Goal: Complete application form

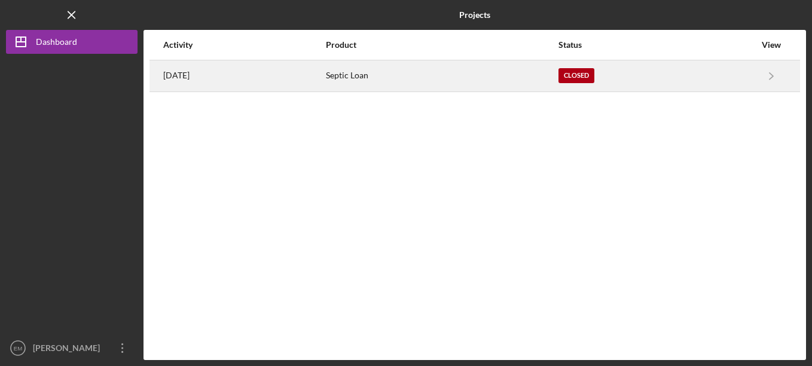
click at [594, 75] on div "Closed" at bounding box center [576, 75] width 36 height 15
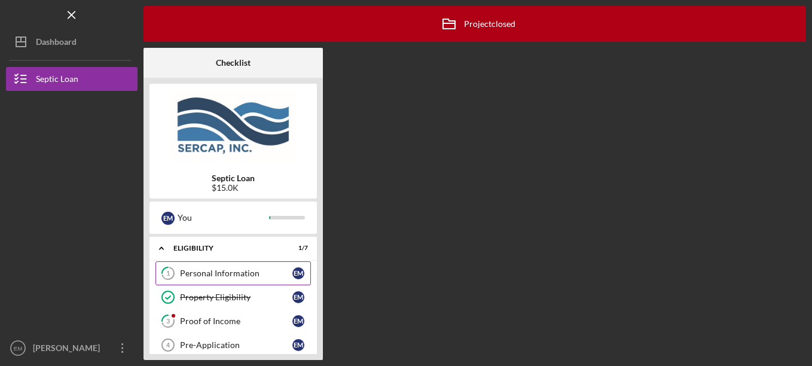
click at [209, 270] on div "Personal Information" at bounding box center [236, 273] width 112 height 10
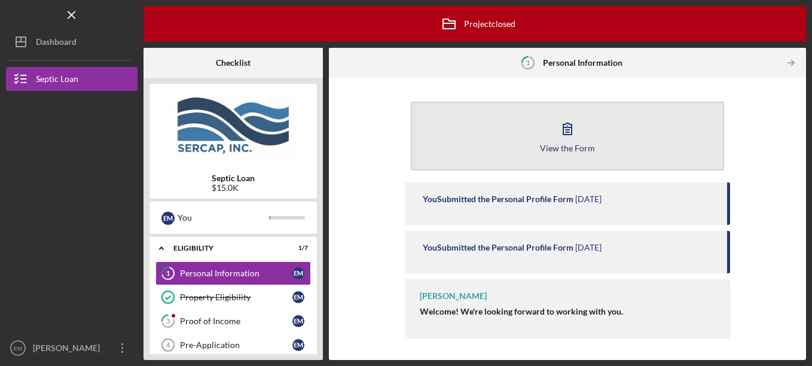
click at [595, 137] on button "View the Form Form" at bounding box center [568, 136] width 314 height 69
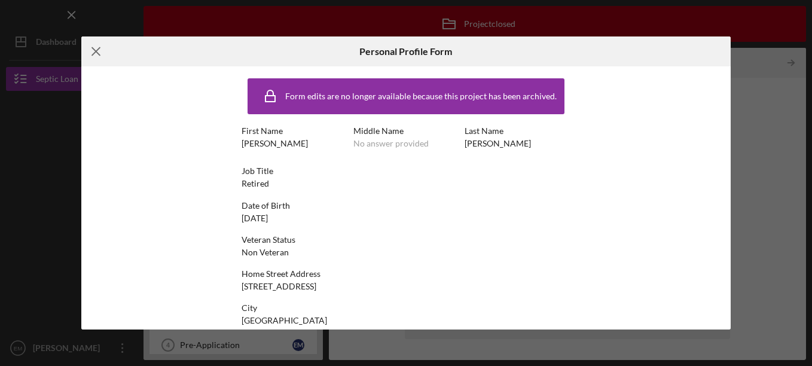
click at [96, 50] on icon "Icon/Menu Close" at bounding box center [96, 51] width 30 height 30
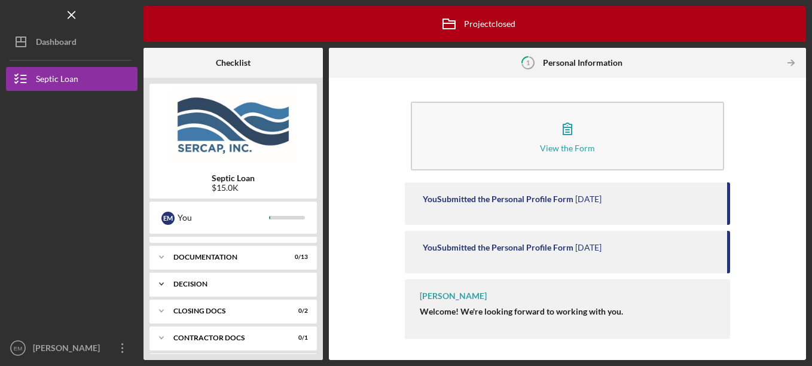
scroll to position [221, 0]
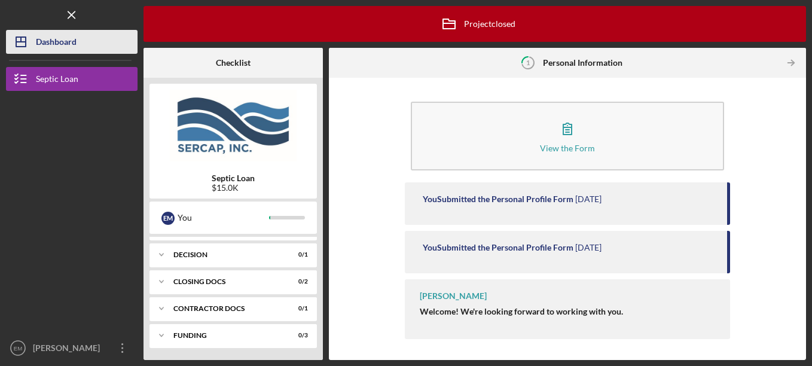
click at [56, 41] on div "Dashboard" at bounding box center [56, 43] width 41 height 27
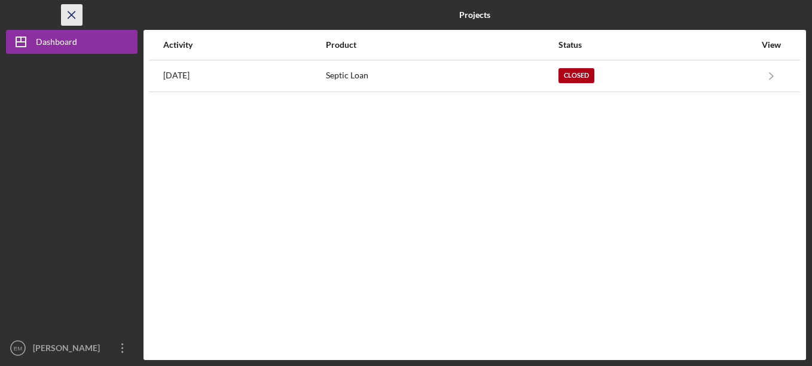
click at [74, 16] on icon "Icon/Menu Close" at bounding box center [72, 15] width 27 height 27
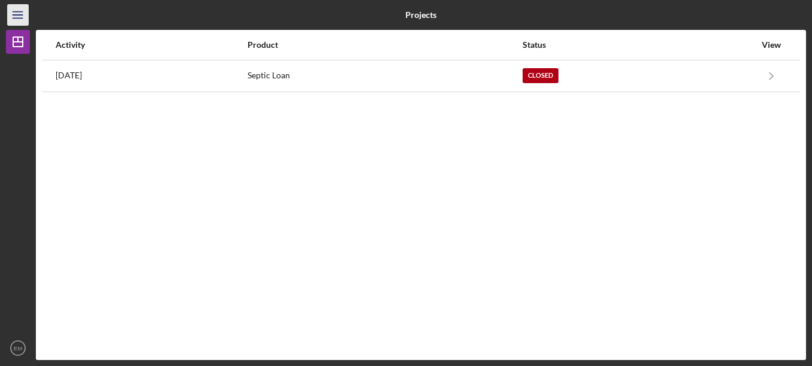
click at [14, 10] on icon "Icon/Menu" at bounding box center [18, 15] width 27 height 27
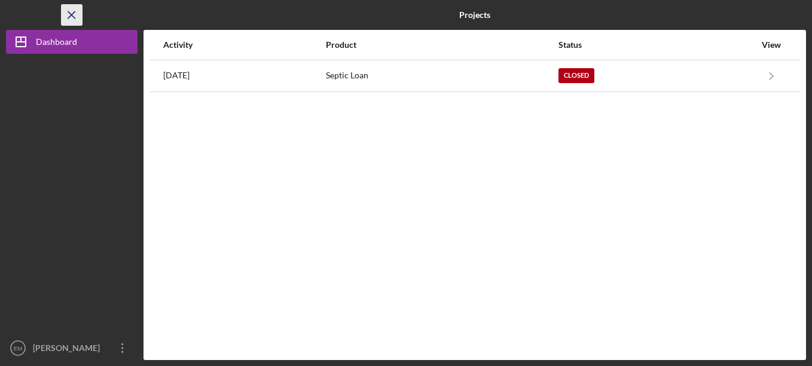
click at [78, 15] on icon "Icon/Menu Close" at bounding box center [72, 15] width 27 height 27
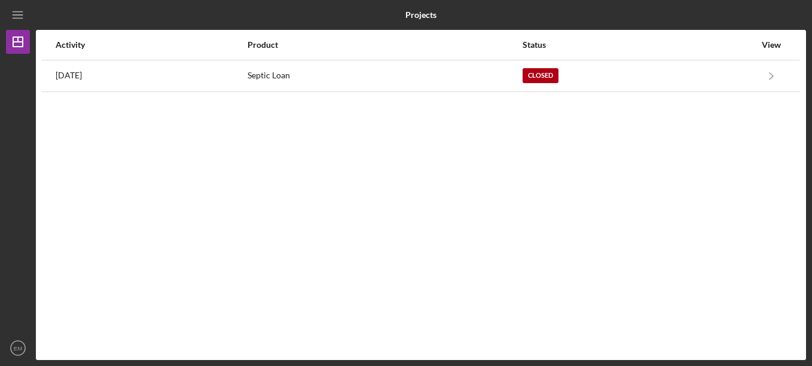
drag, startPoint x: 17, startPoint y: 347, endPoint x: 33, endPoint y: 315, distance: 35.8
click at [18, 347] on text "EM" at bounding box center [18, 348] width 8 height 7
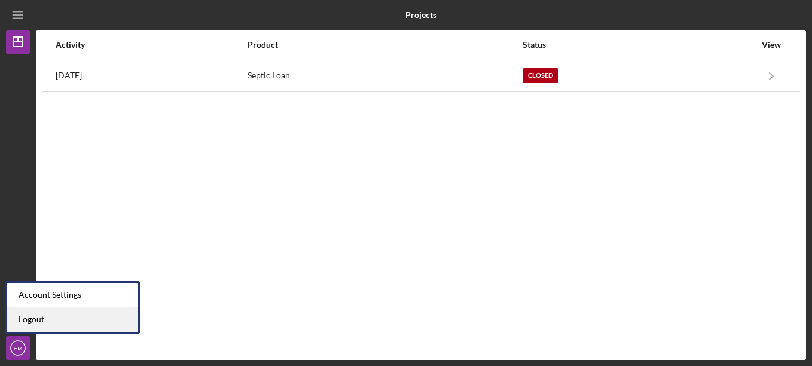
click at [33, 319] on link "Logout" at bounding box center [73, 319] width 132 height 25
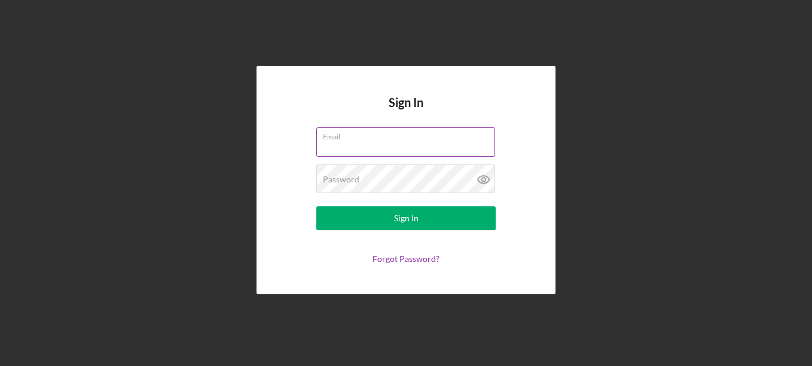
type input "cleverkimberlylittle@gmail.com"
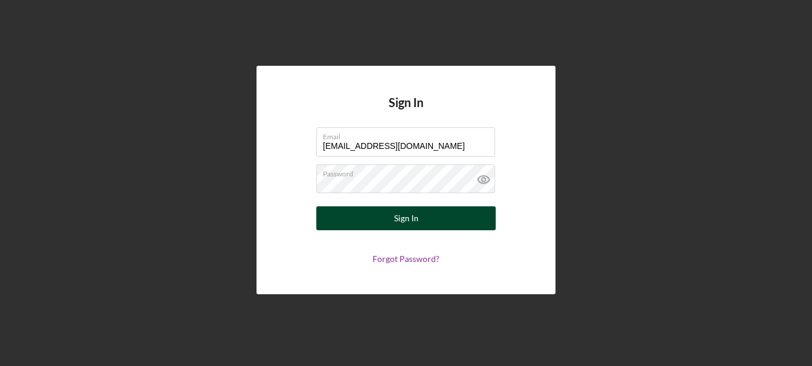
drag, startPoint x: 411, startPoint y: 228, endPoint x: 403, endPoint y: 230, distance: 8.0
click at [410, 228] on div "Sign In" at bounding box center [406, 218] width 25 height 24
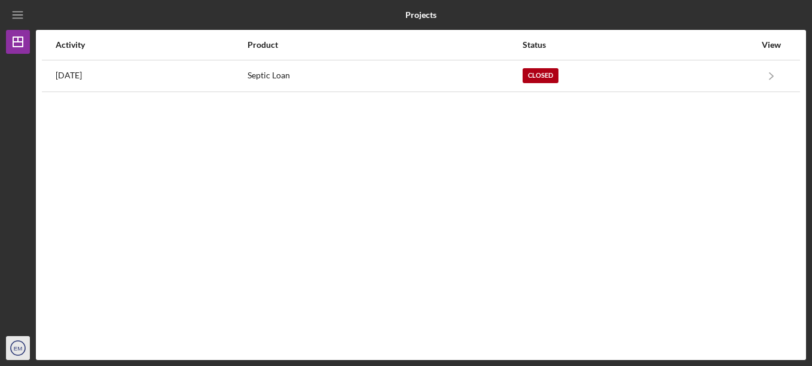
click at [17, 351] on text "EM" at bounding box center [18, 348] width 8 height 7
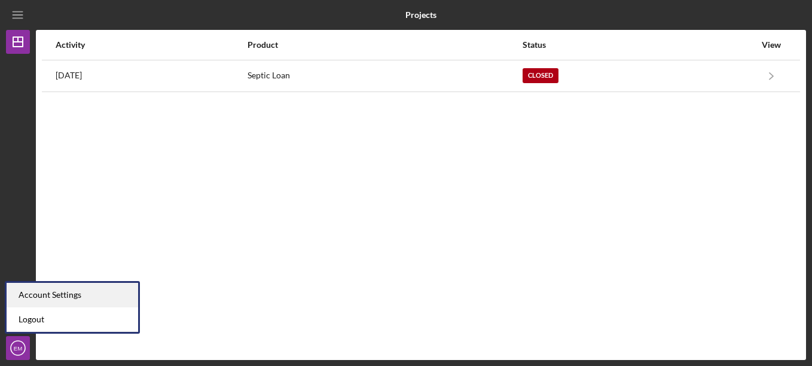
click at [55, 295] on div "Account Settings" at bounding box center [73, 295] width 132 height 25
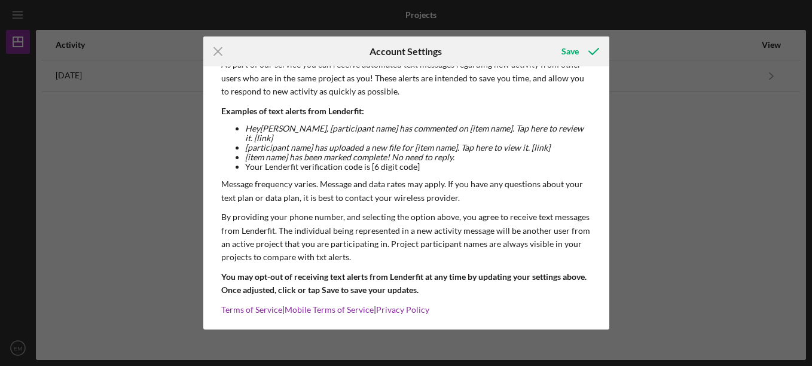
scroll to position [158, 0]
drag, startPoint x: 595, startPoint y: 46, endPoint x: 545, endPoint y: 66, distance: 53.6
click at [594, 47] on icon "submit" at bounding box center [594, 51] width 30 height 30
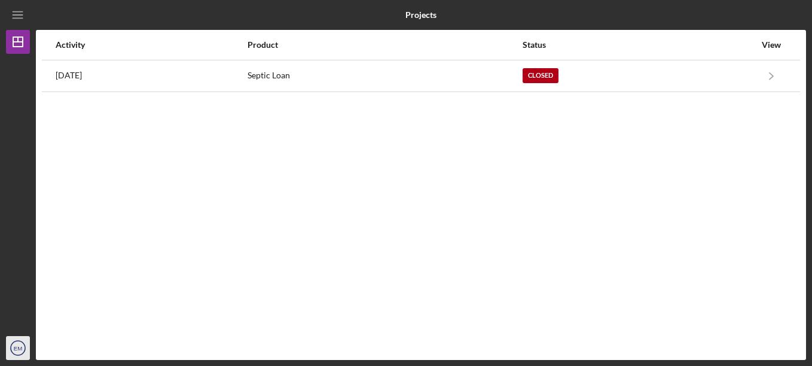
click at [15, 345] on text "EM" at bounding box center [18, 348] width 8 height 7
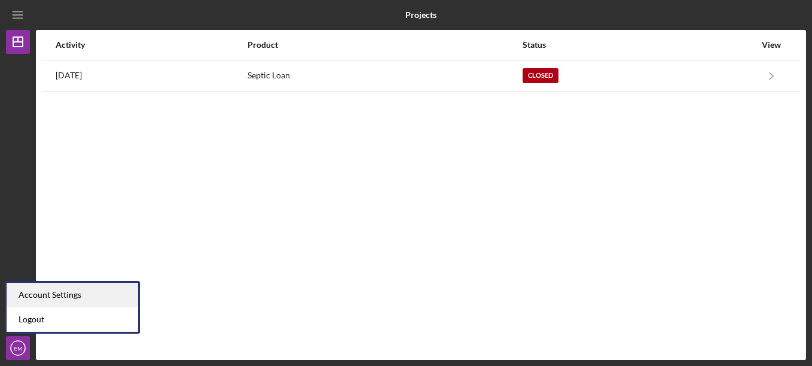
click at [45, 292] on div "Account Settings" at bounding box center [73, 295] width 132 height 25
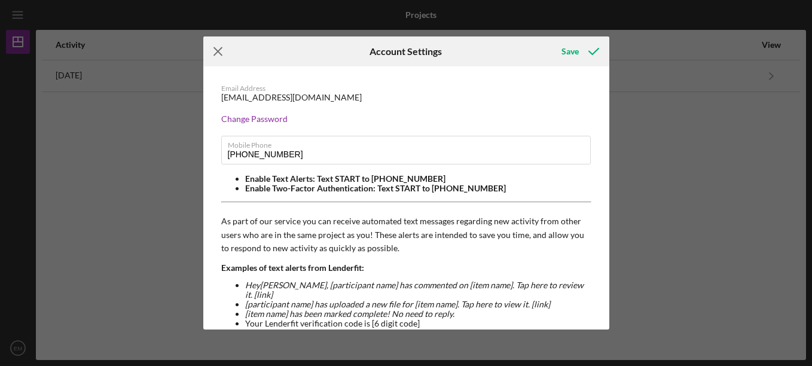
click at [219, 52] on icon "Icon/Menu Close" at bounding box center [218, 51] width 30 height 30
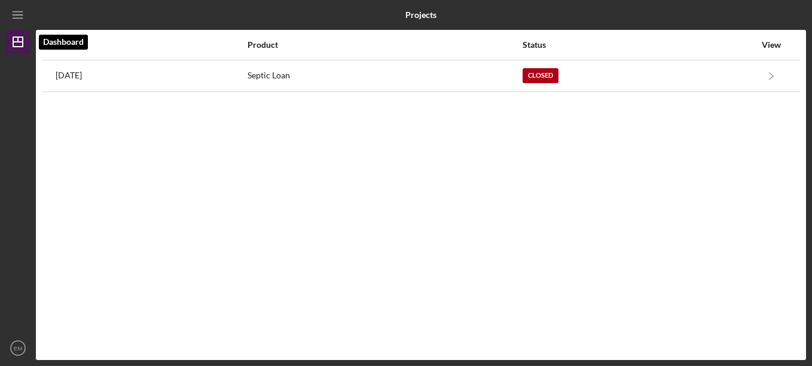
click at [11, 41] on icon "Icon/Dashboard" at bounding box center [18, 42] width 30 height 30
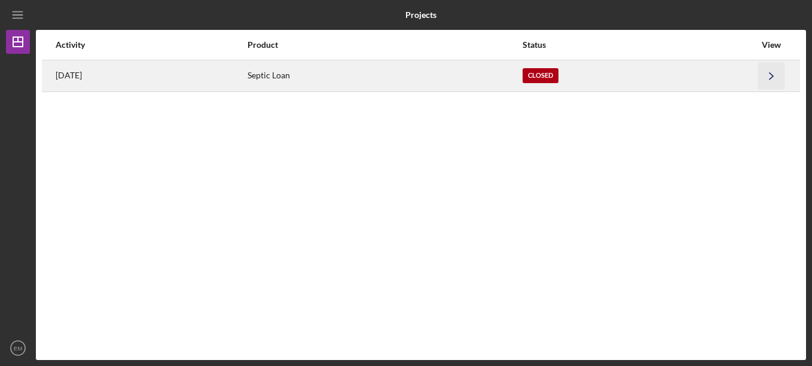
click at [772, 71] on icon "Icon/Navigate" at bounding box center [771, 75] width 27 height 27
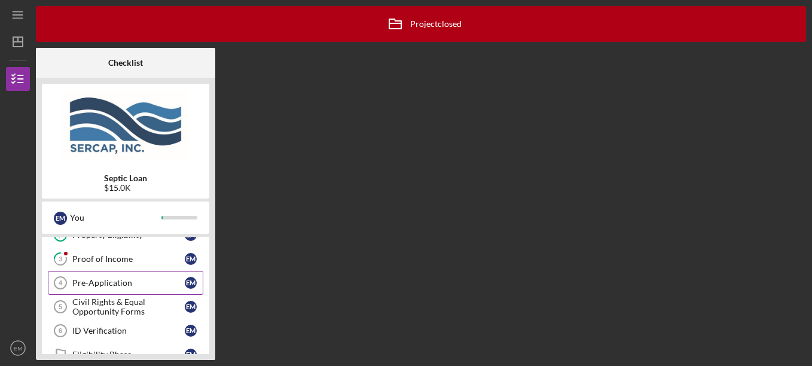
scroll to position [42, 0]
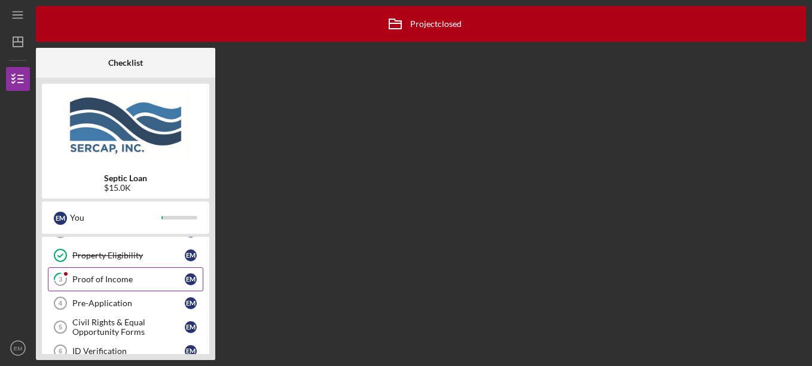
click at [103, 278] on div "Proof of Income" at bounding box center [128, 279] width 112 height 10
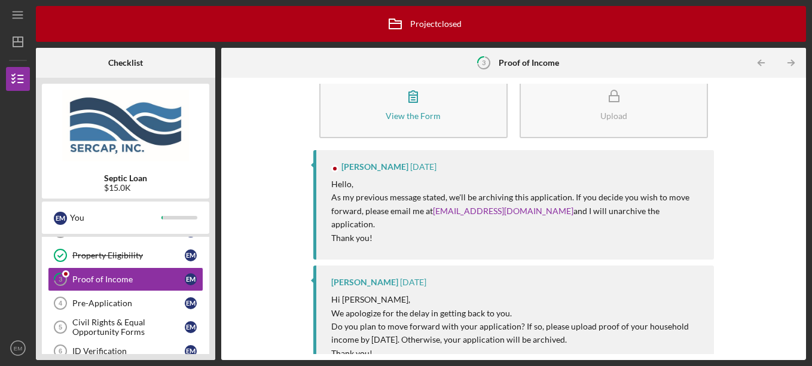
scroll to position [60, 0]
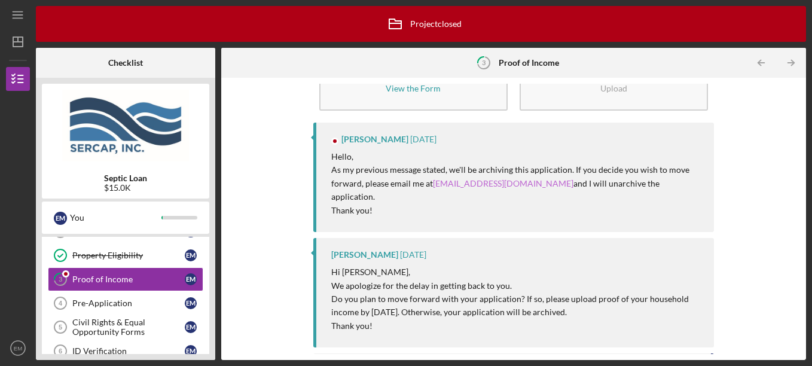
click at [462, 186] on link "LMiller@sercap.org" at bounding box center [503, 183] width 140 height 10
click at [463, 182] on link "LMiller@sercap.org" at bounding box center [503, 183] width 140 height 10
click at [443, 186] on link "LMiller@sercap.org" at bounding box center [503, 183] width 140 height 10
click at [459, 185] on link "LMiller@sercap.org" at bounding box center [503, 183] width 140 height 10
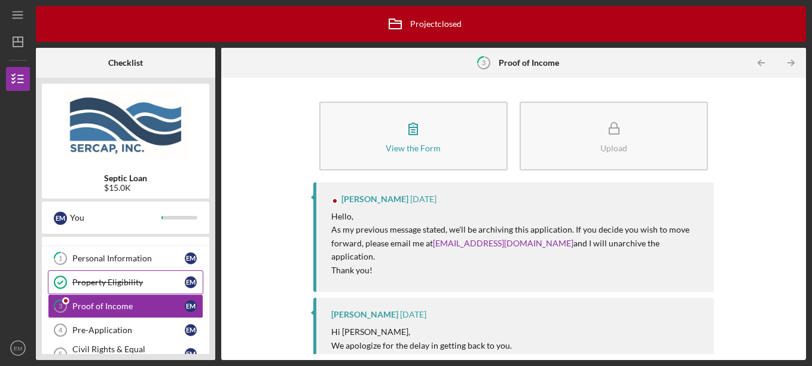
scroll to position [0, 0]
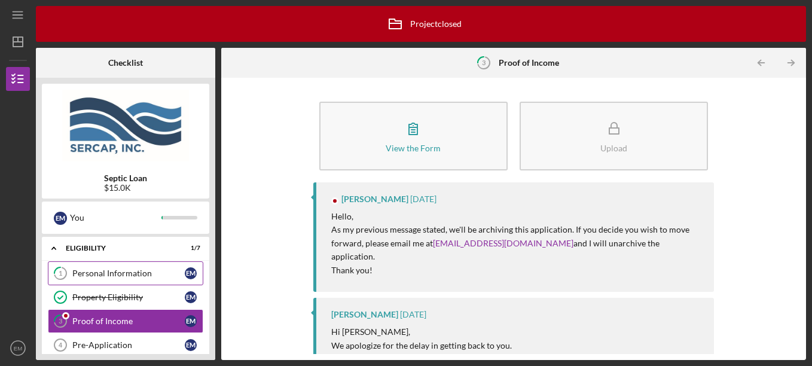
click at [107, 270] on div "Personal Information" at bounding box center [128, 273] width 112 height 10
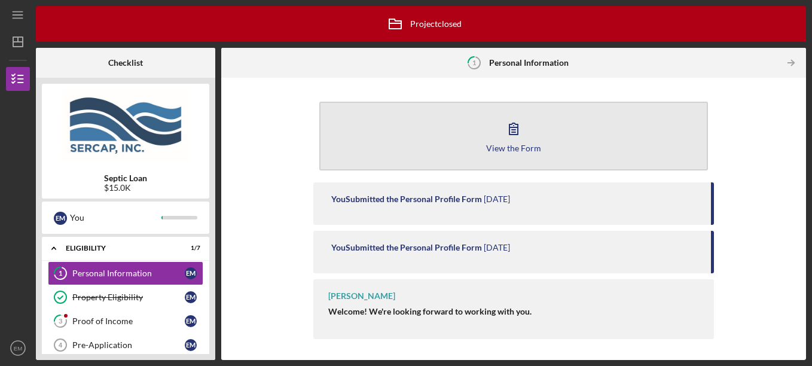
click at [494, 137] on button "View the Form Form" at bounding box center [513, 136] width 389 height 69
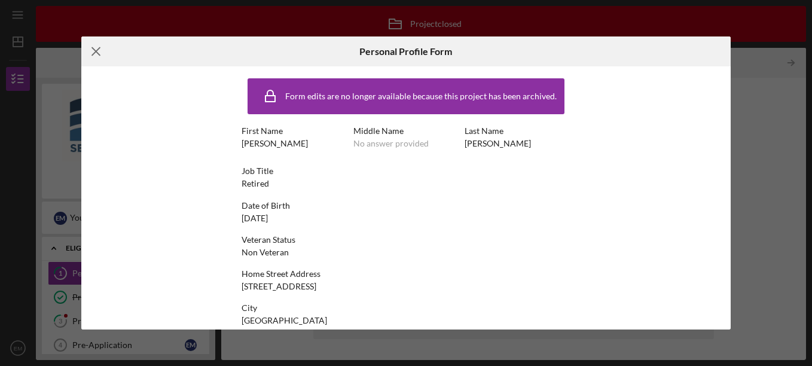
click at [101, 55] on icon "Icon/Menu Close" at bounding box center [96, 51] width 30 height 30
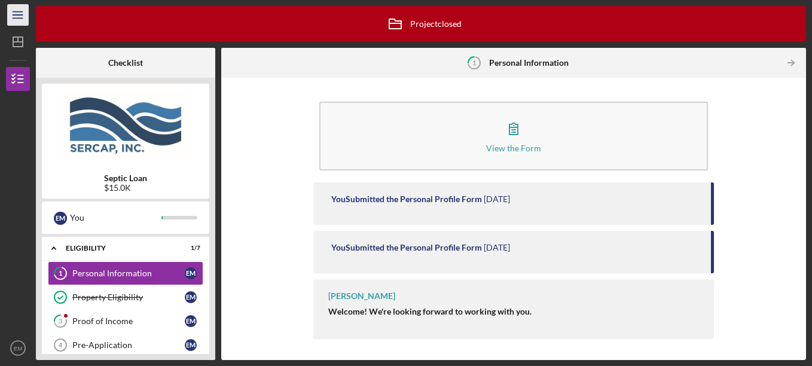
click at [22, 12] on line "button" at bounding box center [18, 12] width 10 height 0
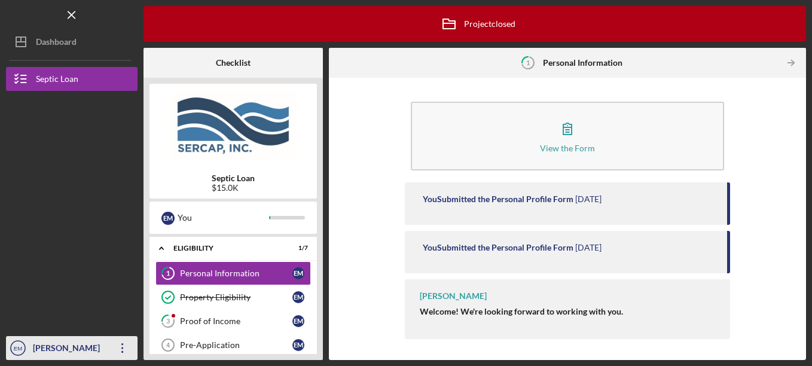
click at [44, 344] on div "Eugene McGlothlin" at bounding box center [69, 349] width 78 height 27
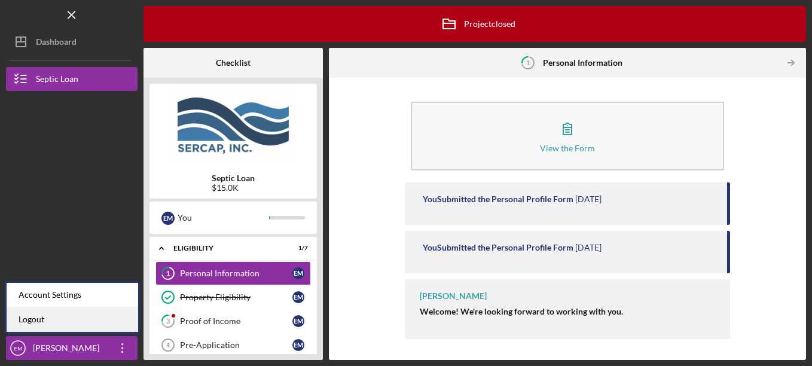
click at [37, 321] on link "Logout" at bounding box center [73, 319] width 132 height 25
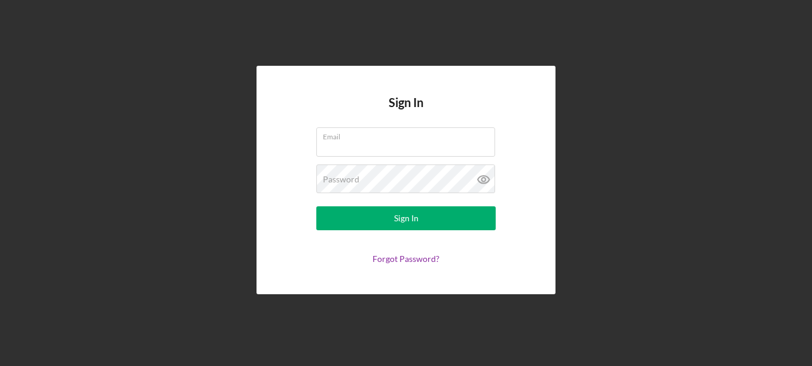
type input "cleverkimberlylittle@gmail.com"
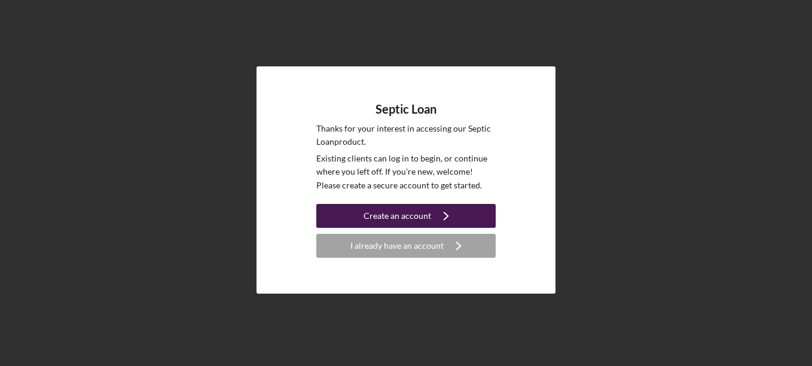
click at [410, 219] on div "Create an account" at bounding box center [397, 216] width 68 height 24
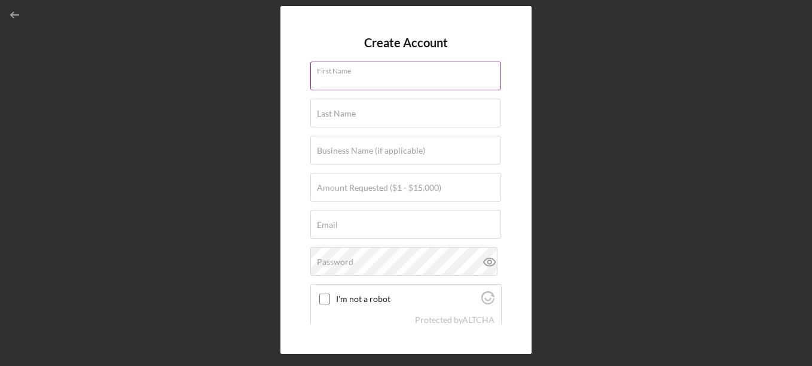
click at [346, 82] on input "First Name" at bounding box center [405, 76] width 191 height 29
type input "[PERSON_NAME]"
type input "$15,000"
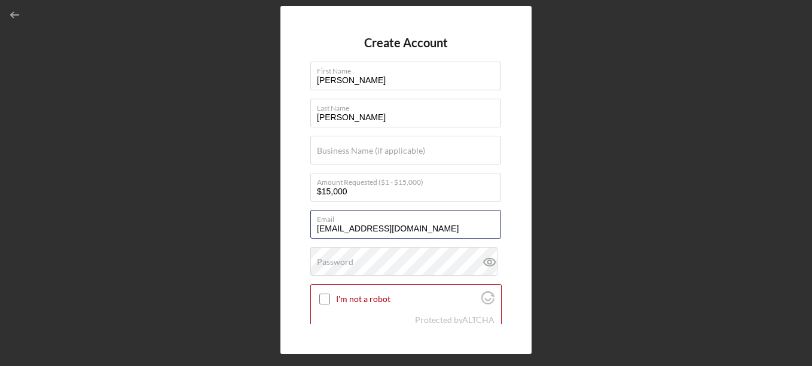
drag, startPoint x: 421, startPoint y: 229, endPoint x: 305, endPoint y: 231, distance: 115.4
click at [305, 231] on div "Create Account First Name [PERSON_NAME] Last Name [PERSON_NAME] Business Name (…" at bounding box center [405, 180] width 251 height 348
type input "[EMAIL_ADDRESS][DOMAIN_NAME]"
click at [492, 169] on form "Create Account First Name [PERSON_NAME] Last Name [PERSON_NAME] Business Name (…" at bounding box center [405, 180] width 191 height 288
click at [362, 255] on div "Password" at bounding box center [405, 262] width 191 height 30
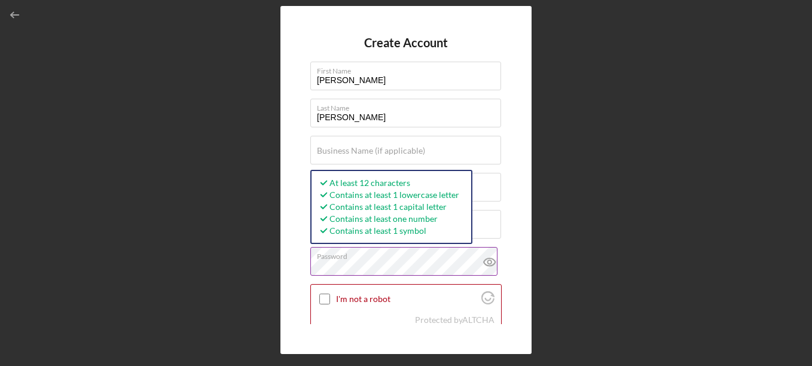
click at [483, 260] on icon at bounding box center [490, 262] width 30 height 30
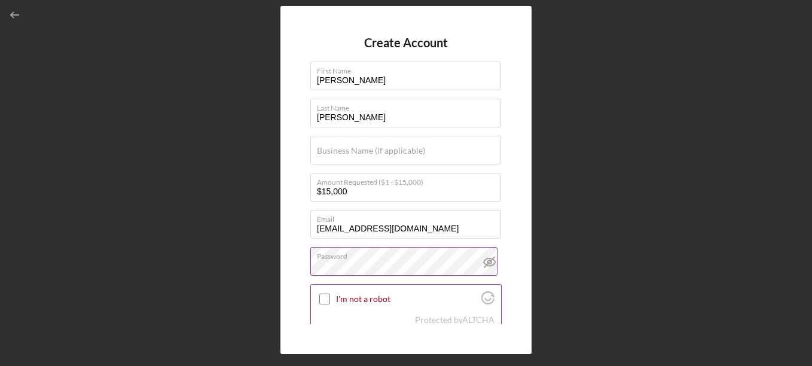
click at [353, 298] on label "I'm not a robot" at bounding box center [407, 299] width 142 height 10
click at [330, 298] on input "I'm not a robot" at bounding box center [324, 299] width 11 height 11
checkbox input "true"
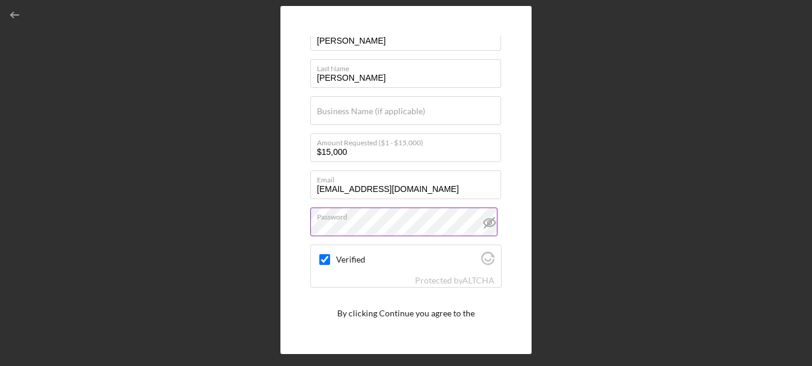
scroll to position [85, 0]
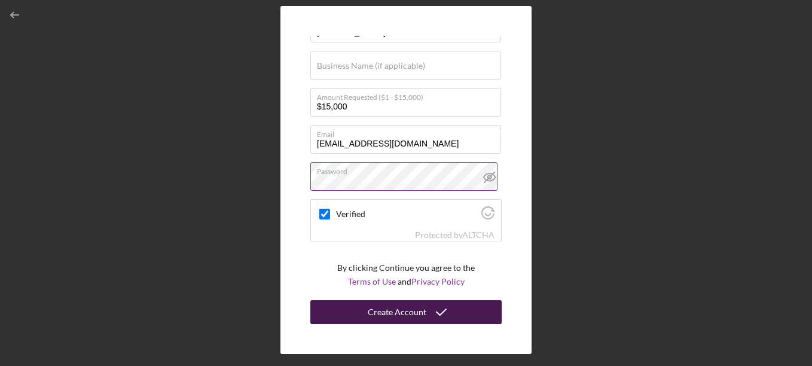
click at [409, 313] on div "Create Account" at bounding box center [397, 312] width 59 height 24
